Goal: Task Accomplishment & Management: Manage account settings

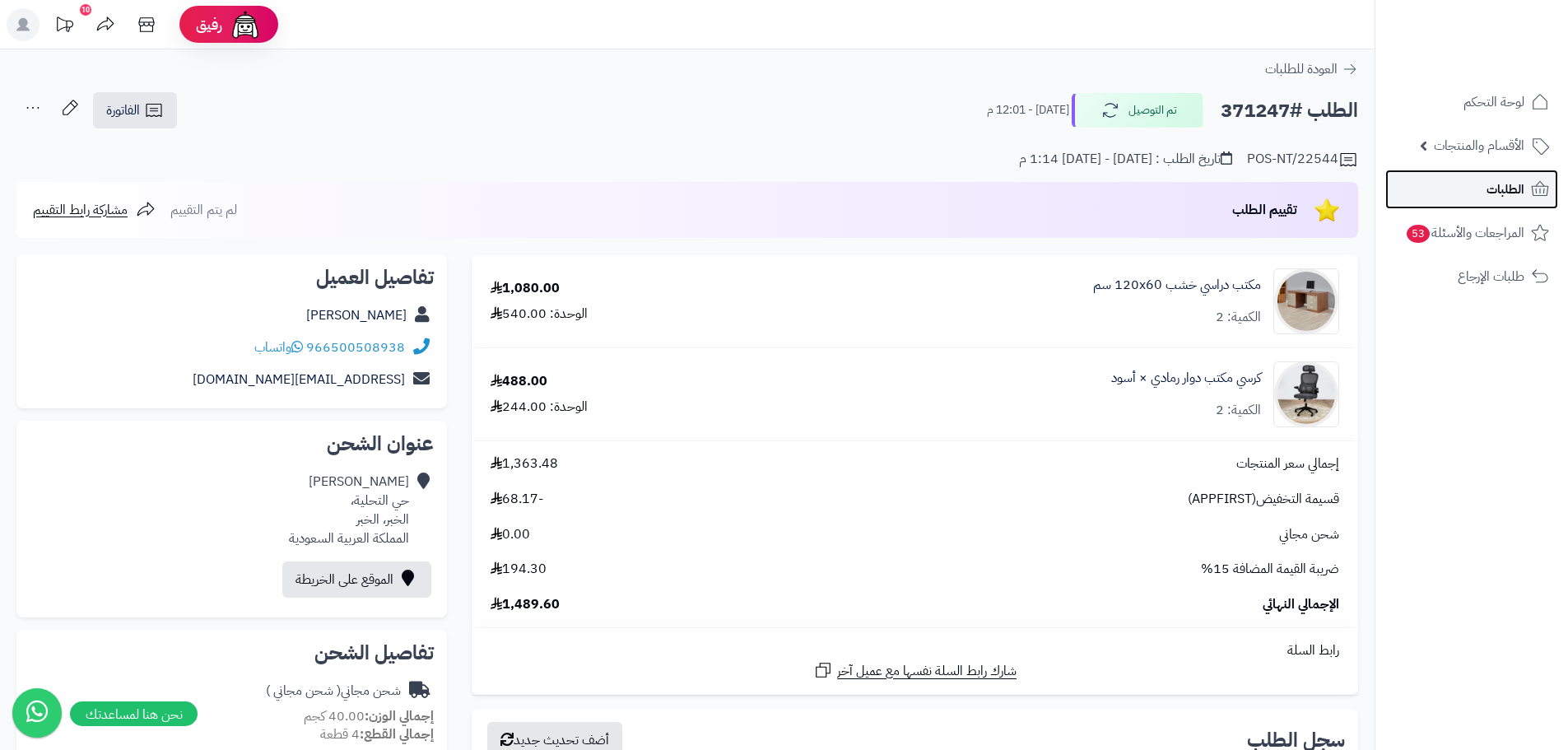
click at [1508, 192] on span "الطلبات" at bounding box center [1505, 189] width 38 height 23
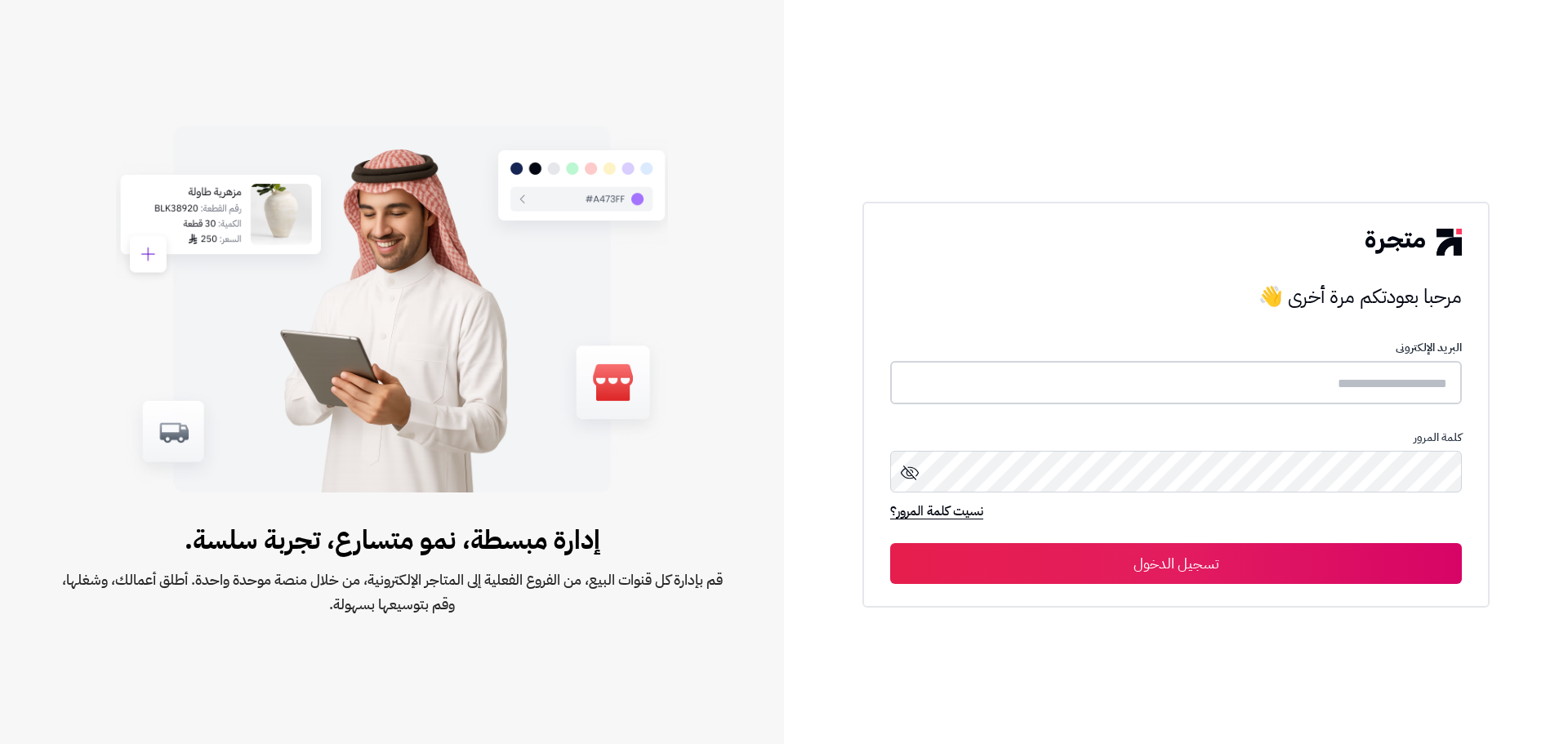
type input "**********"
click at [1240, 564] on button "تسجيل الدخول" at bounding box center [1176, 562] width 572 height 41
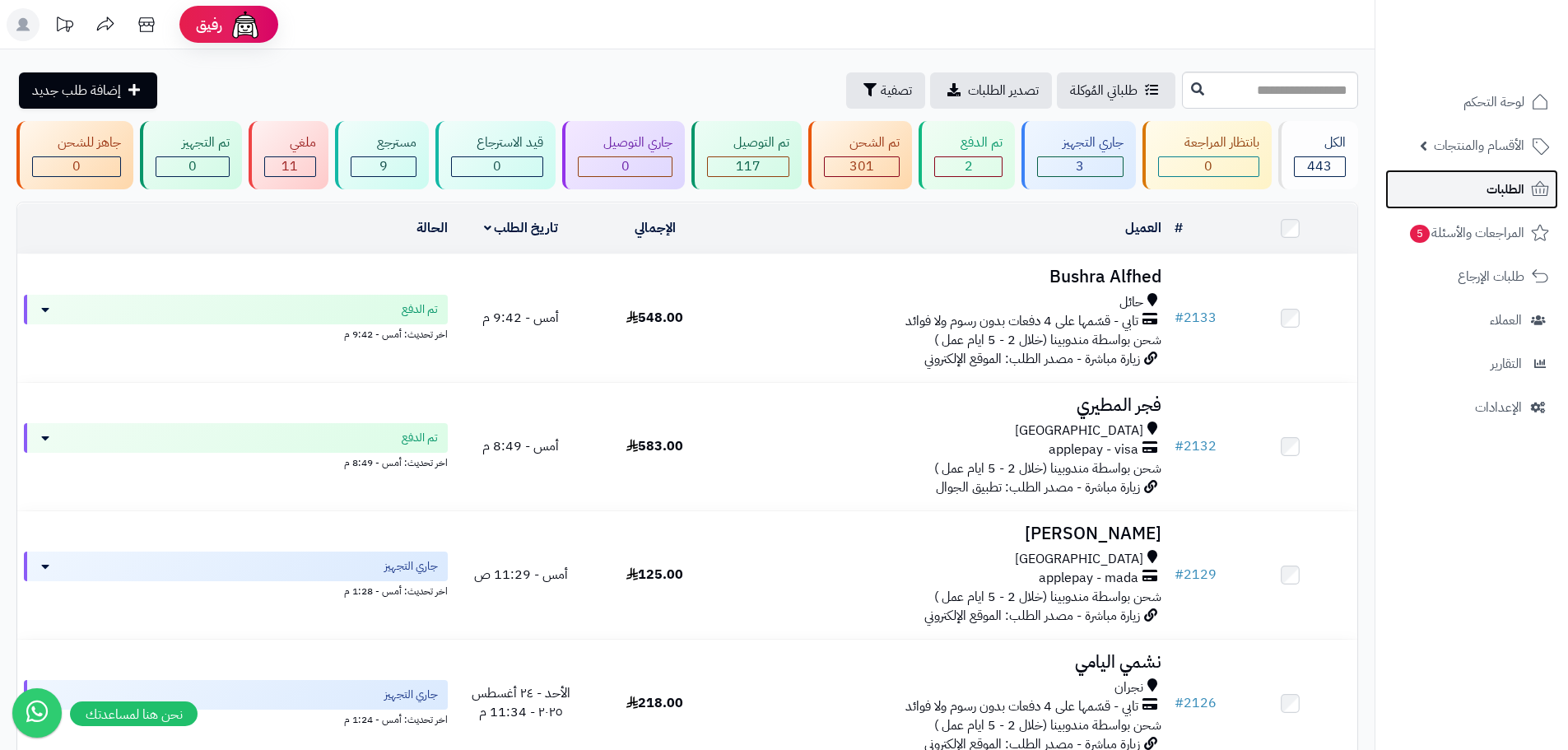
click at [1497, 192] on span "الطلبات" at bounding box center [1505, 189] width 38 height 23
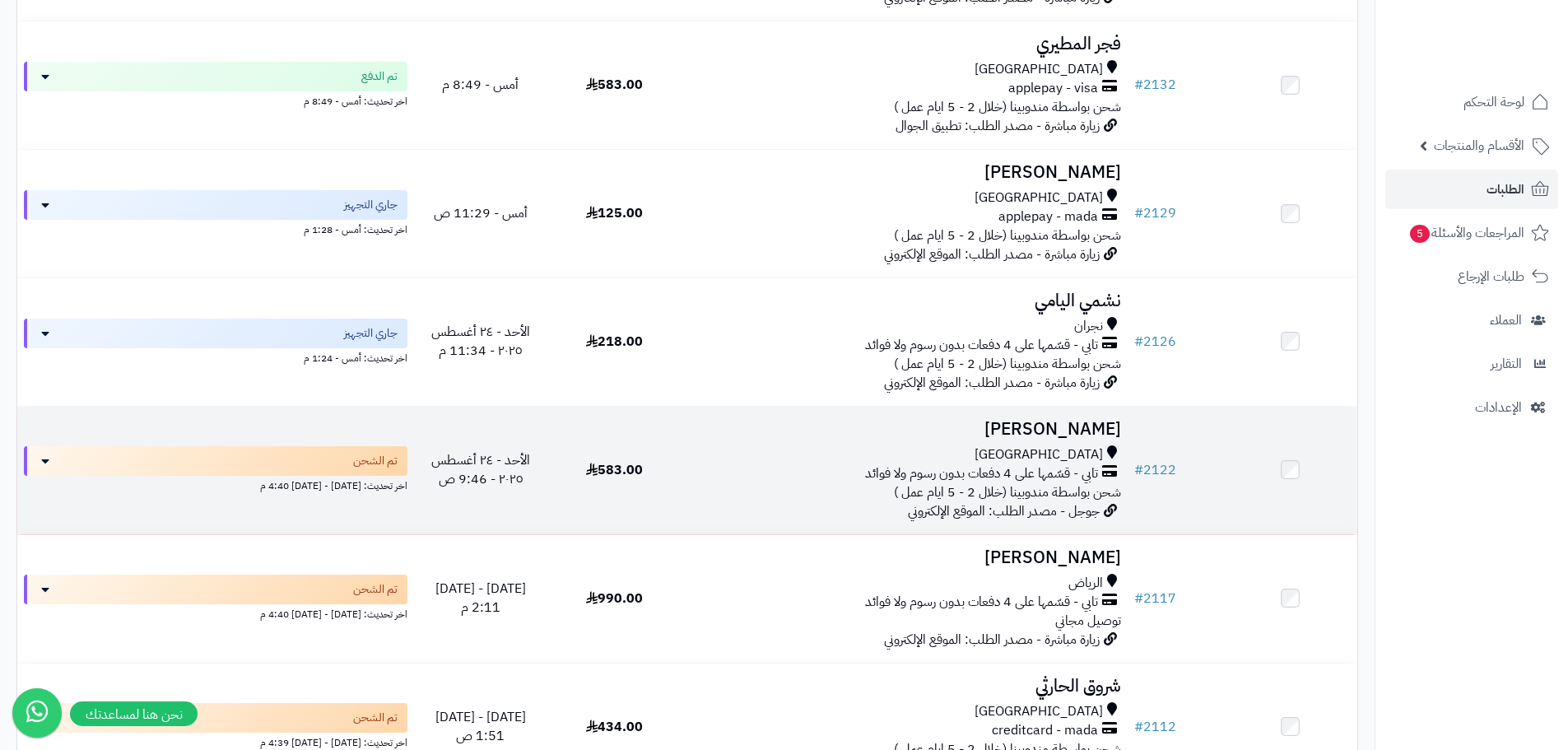
scroll to position [344, 0]
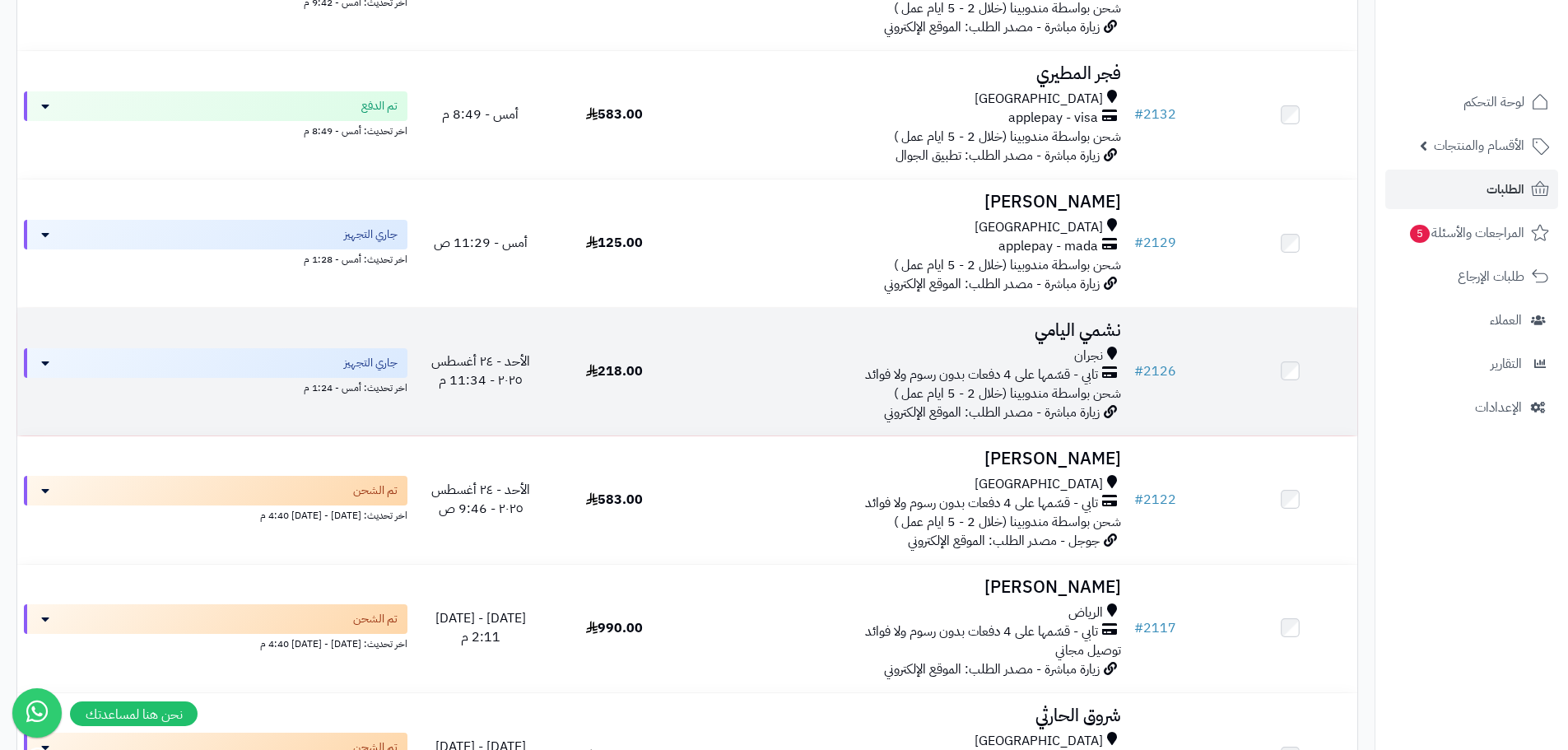
click at [1286, 356] on td at bounding box center [1290, 371] width 134 height 127
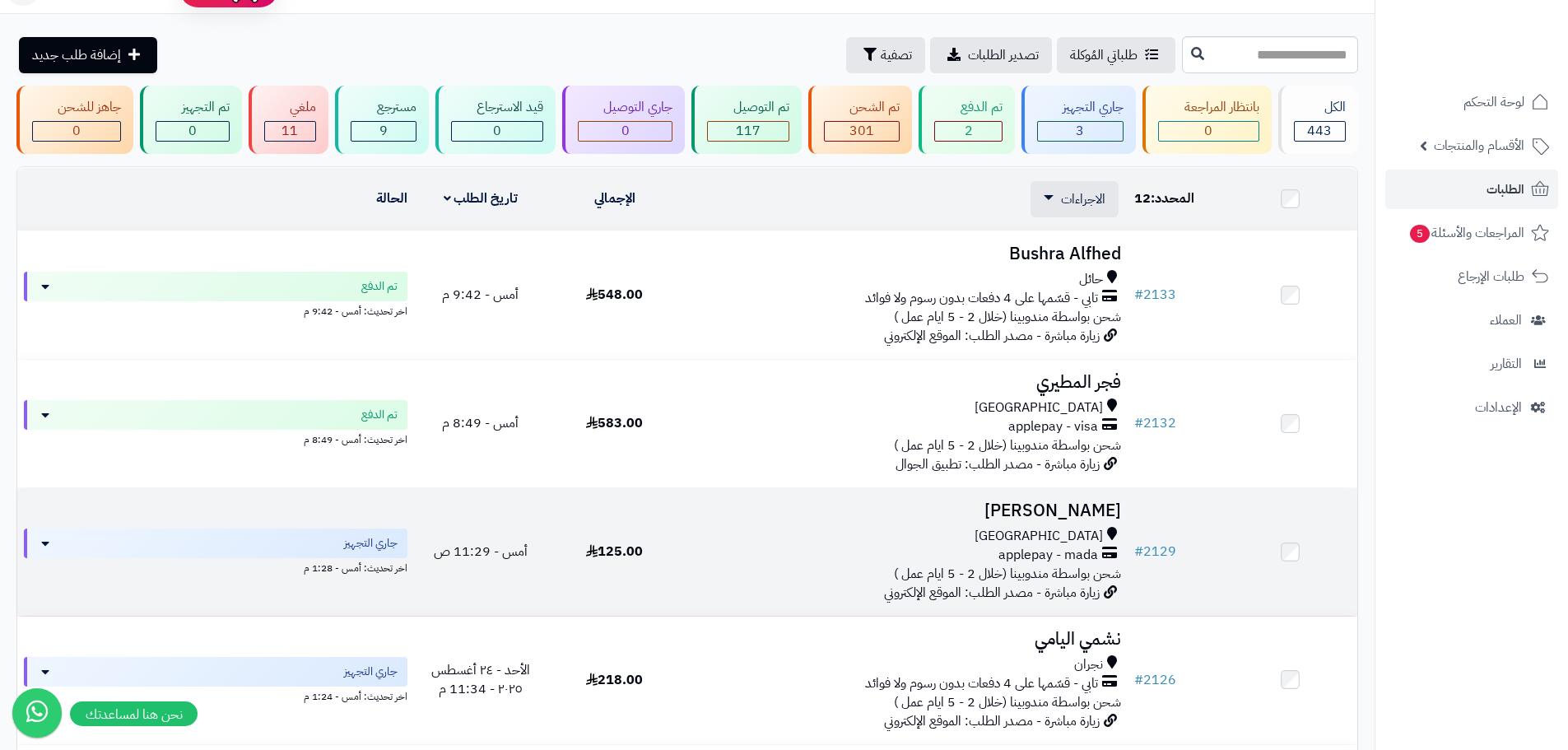
scroll to position [15, 0]
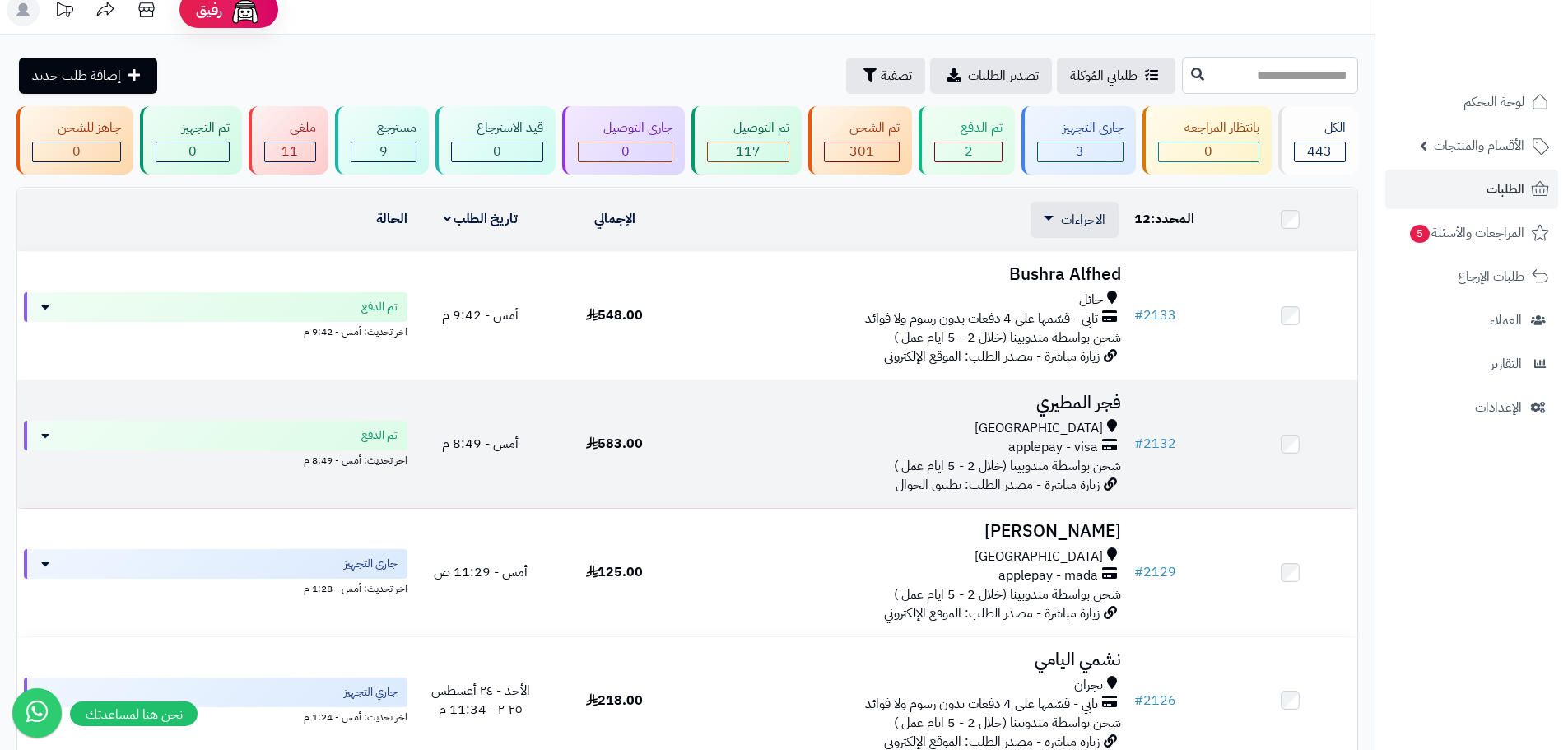
click at [1291, 458] on td at bounding box center [1290, 443] width 134 height 127
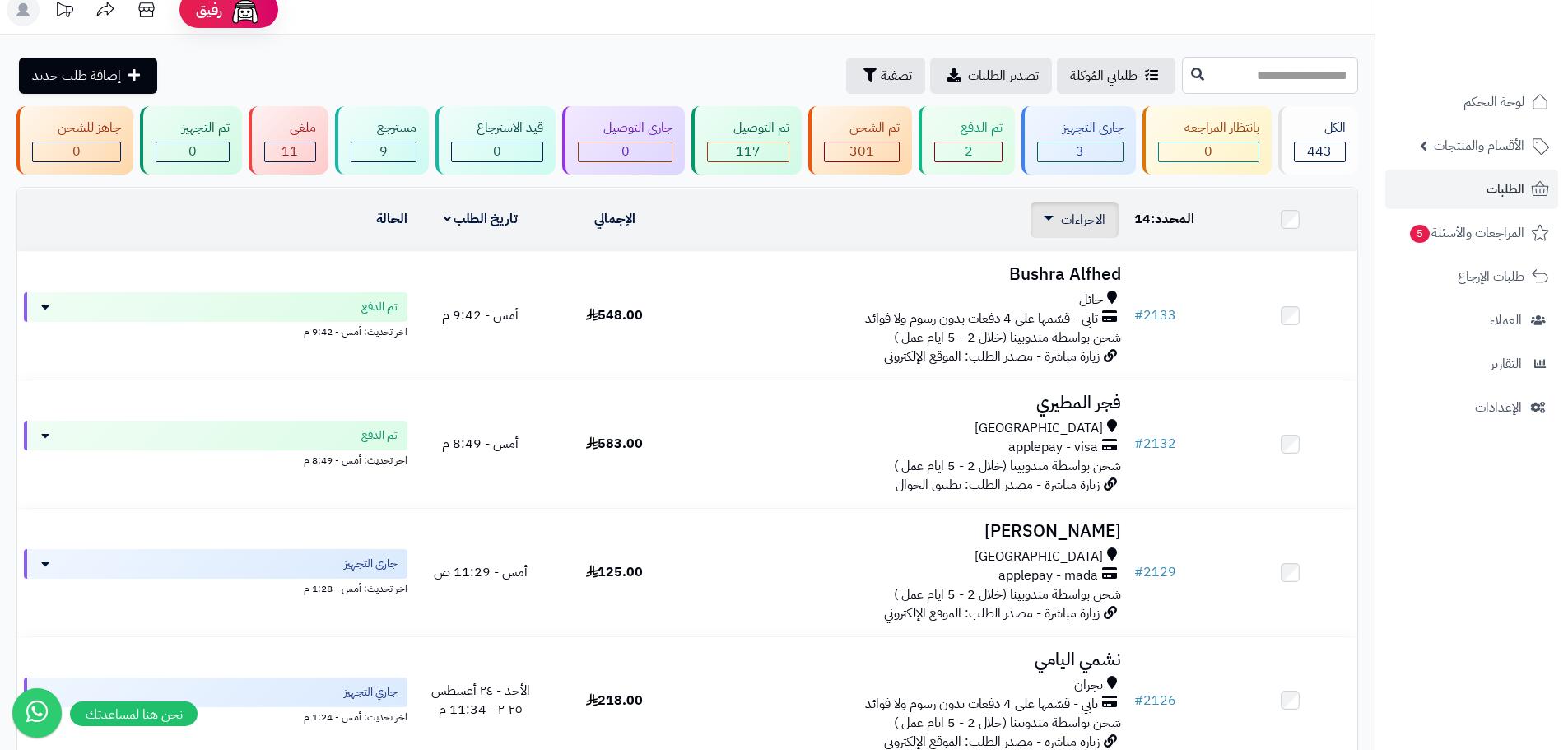
click at [1069, 218] on span "الاجراءات" at bounding box center [1082, 219] width 44 height 20
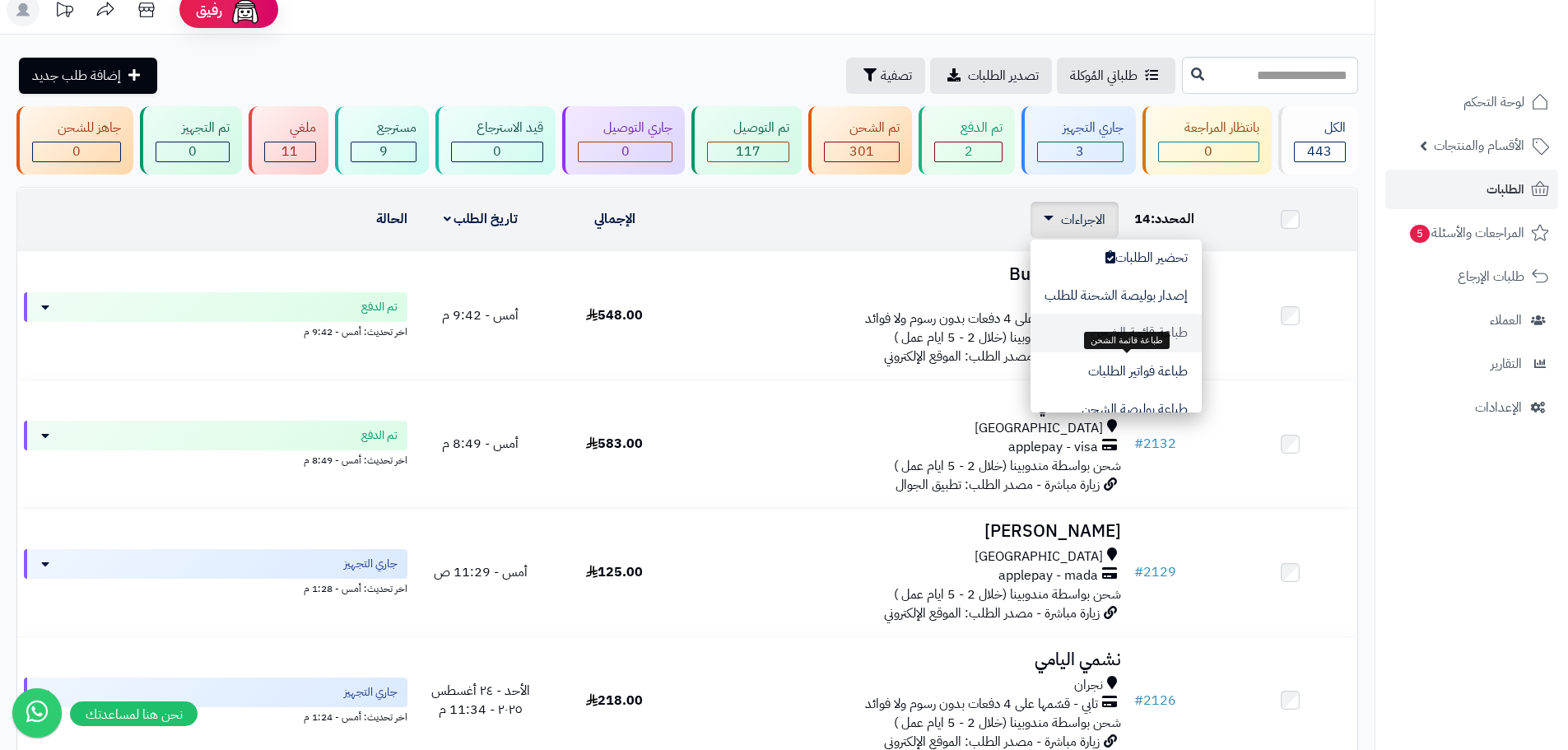
scroll to position [82, 0]
click at [1165, 334] on button "طباعة فواتير الطلبات" at bounding box center [1115, 331] width 171 height 38
